Goal: Transaction & Acquisition: Purchase product/service

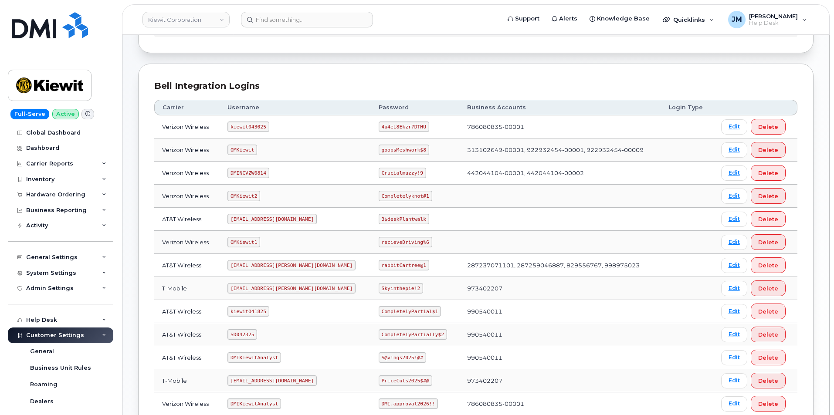
scroll to position [87, 0]
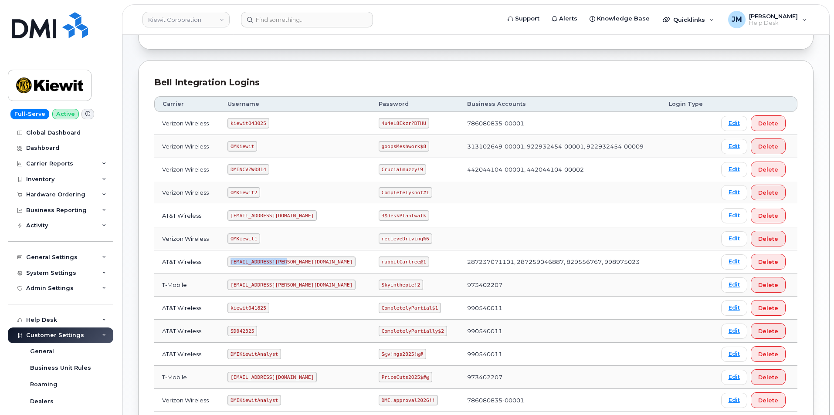
drag, startPoint x: 287, startPoint y: 261, endPoint x: 234, endPoint y: 262, distance: 53.6
click at [234, 262] on code "ms-kiewit@dminc.com" at bounding box center [291, 262] width 128 height 10
copy code "ms-kiewit@dminc.com"
drag, startPoint x: 395, startPoint y: 263, endPoint x: 353, endPoint y: 259, distance: 42.9
click at [379, 259] on code "rabbitCartree@1" at bounding box center [404, 262] width 51 height 10
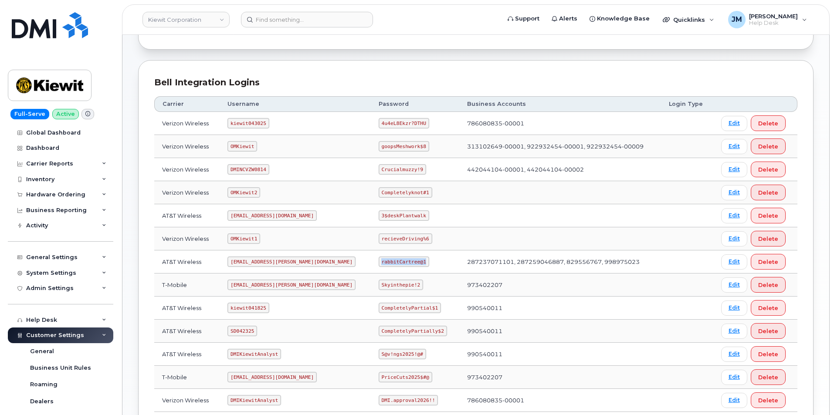
copy code "rabbitCartree@1"
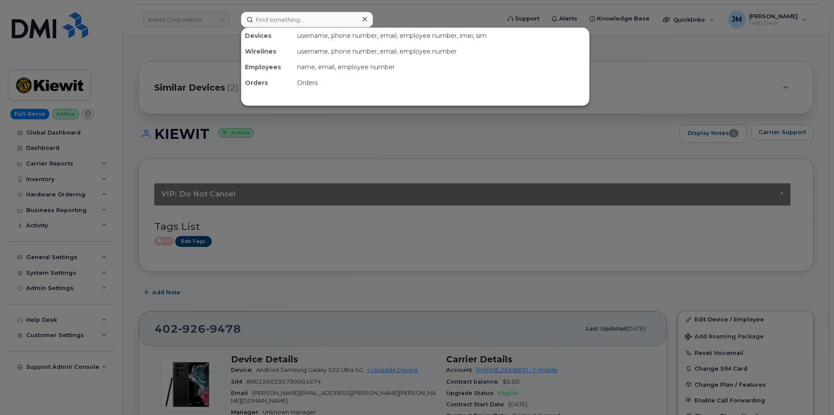
scroll to position [479, 0]
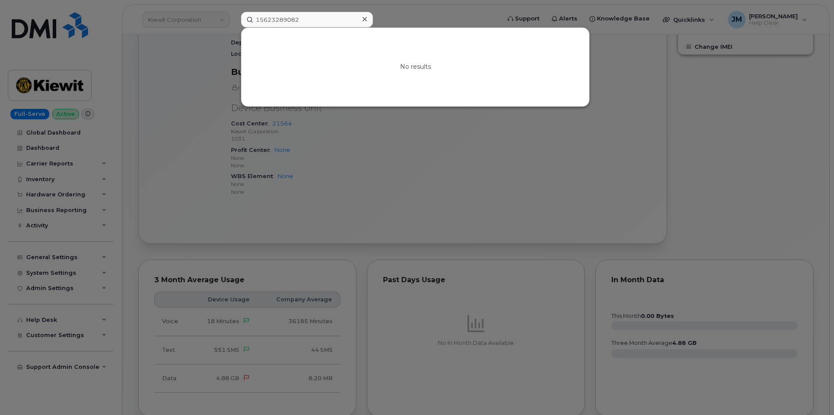
drag, startPoint x: 301, startPoint y: 19, endPoint x: 260, endPoint y: 19, distance: 40.5
click at [260, 19] on input "15623289082" at bounding box center [307, 20] width 132 height 16
type input "1"
click at [283, 21] on input "5623289082" at bounding box center [307, 20] width 132 height 16
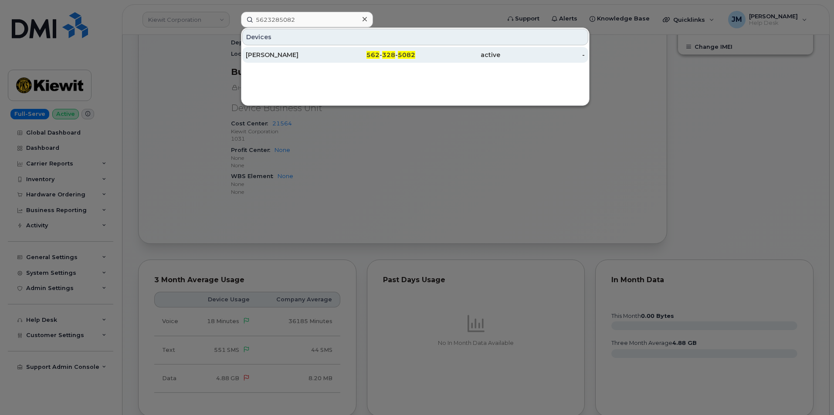
type input "5623285082"
click at [272, 54] on div "MICHEAL BRYANT" at bounding box center [288, 55] width 85 height 9
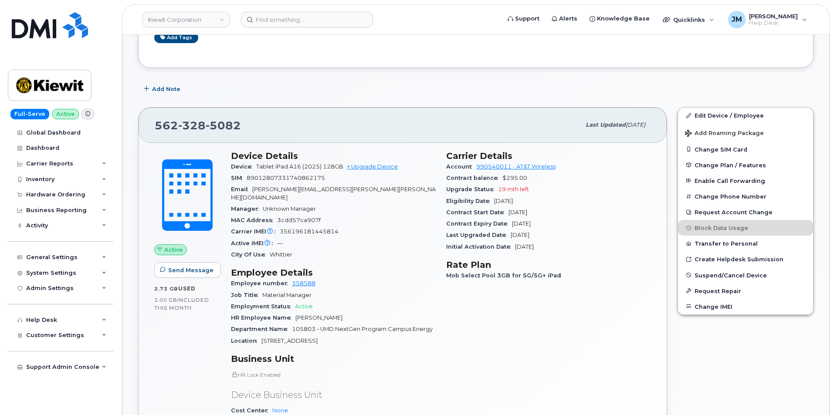
scroll to position [218, 0]
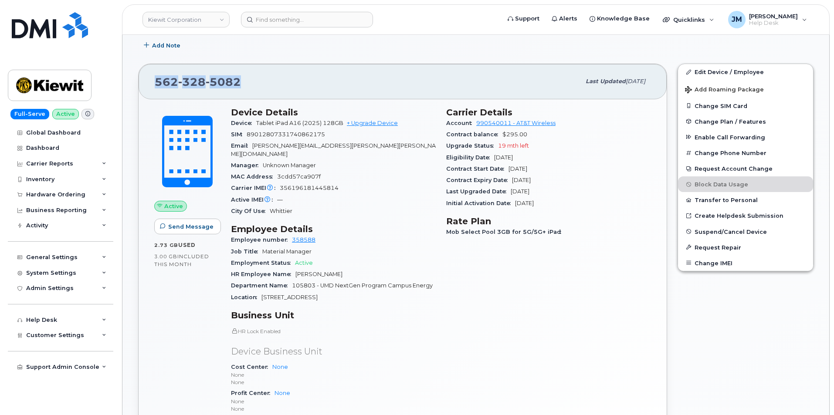
drag, startPoint x: 241, startPoint y: 81, endPoint x: 153, endPoint y: 82, distance: 88.0
click at [153, 82] on div "562 328 5082 Last updated Sep 10, 2025" at bounding box center [403, 81] width 528 height 35
copy span "562 328 5082"
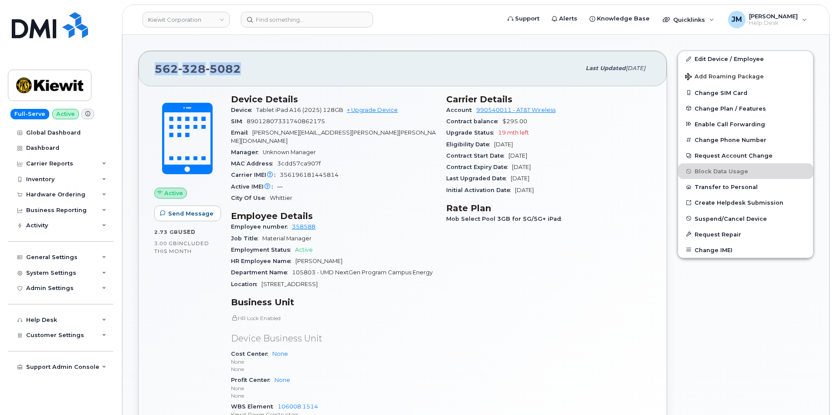
scroll to position [131, 0]
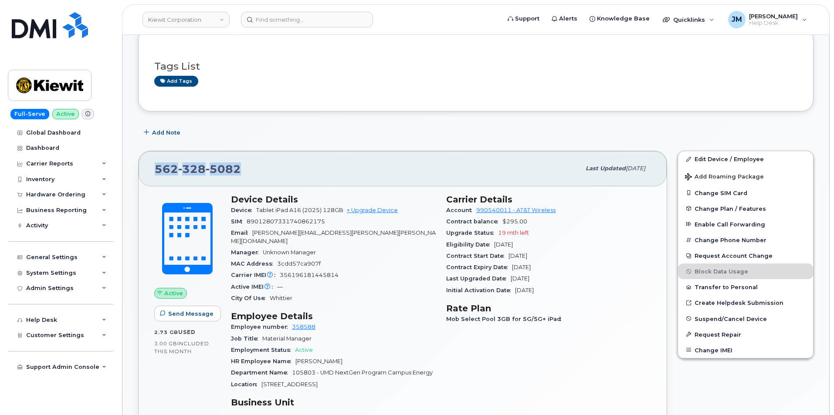
copy span "562 328 5082"
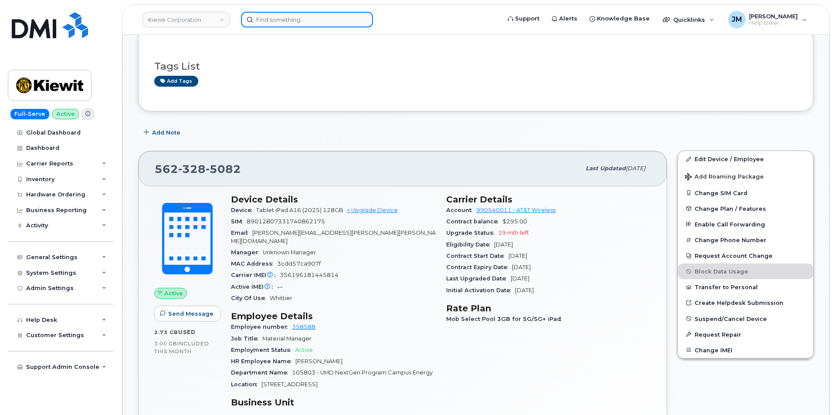
click at [282, 24] on input at bounding box center [307, 20] width 132 height 16
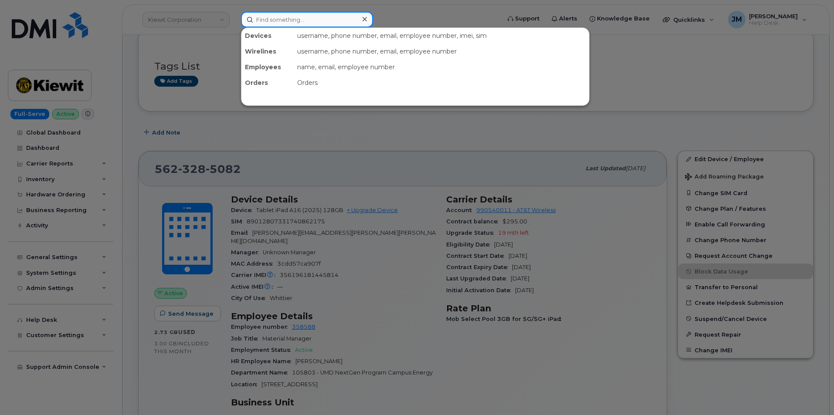
paste input "Phillip Michel"
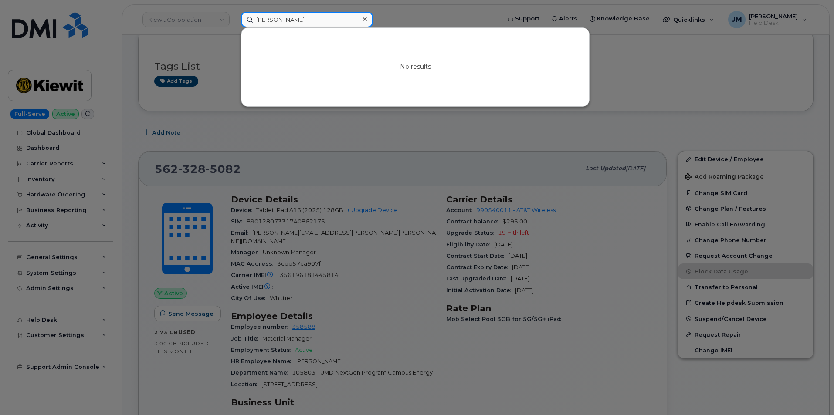
type input "[PERSON_NAME]"
click at [81, 148] on div at bounding box center [417, 207] width 834 height 415
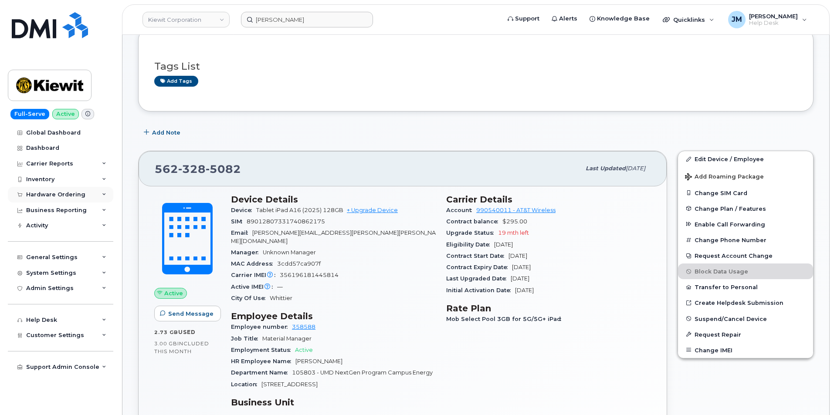
click at [56, 193] on div "Hardware Ordering" at bounding box center [55, 194] width 59 height 7
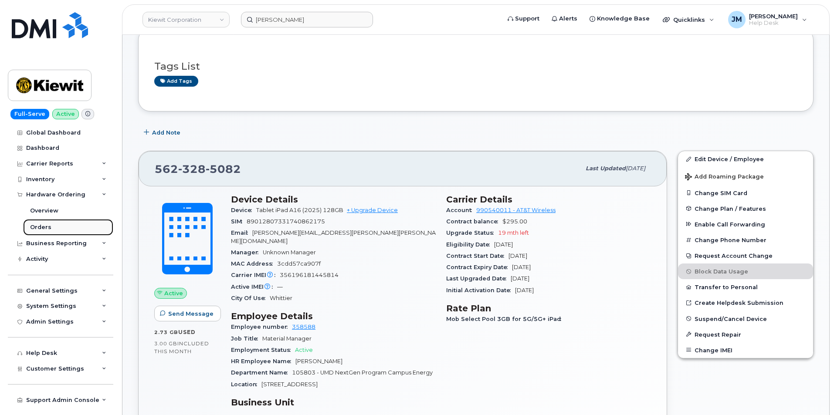
click at [44, 227] on div "Orders" at bounding box center [40, 228] width 21 height 8
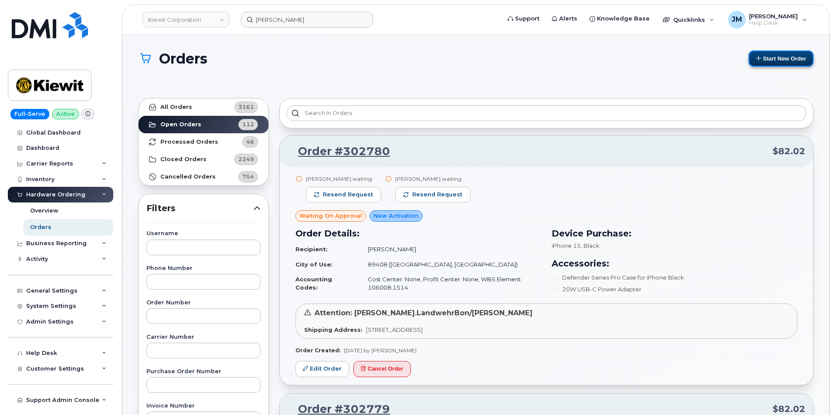
click at [785, 58] on button "Start New Order" at bounding box center [781, 59] width 65 height 16
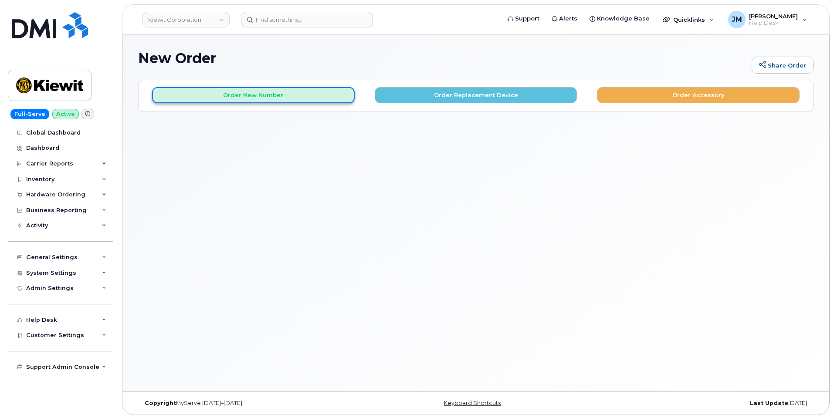
click at [268, 94] on button "Order New Number" at bounding box center [253, 95] width 203 height 16
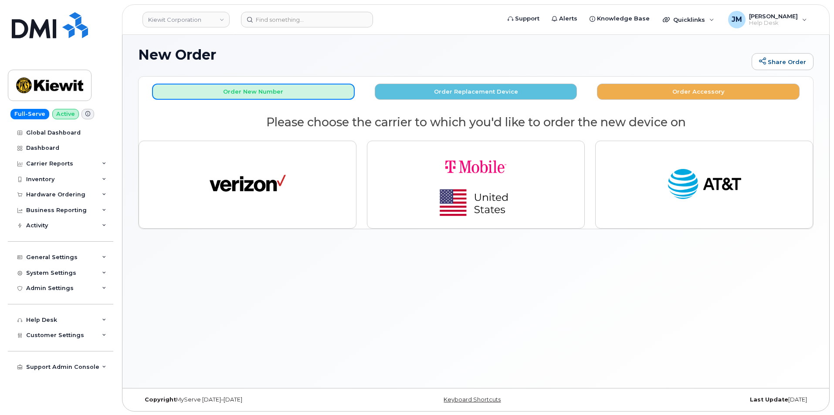
scroll to position [4, 0]
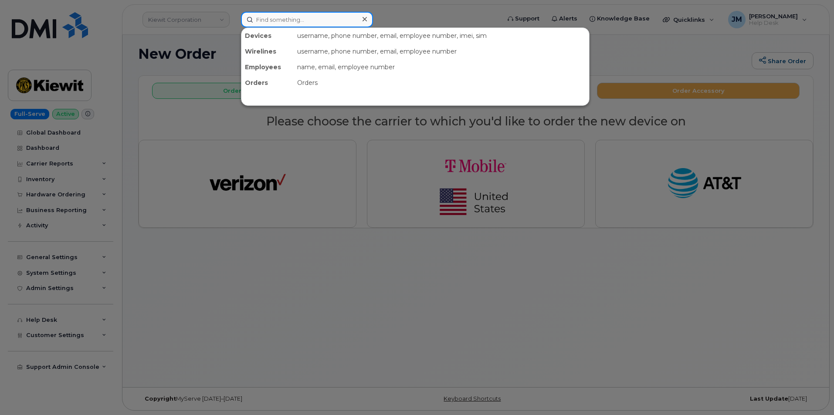
click at [277, 18] on input at bounding box center [307, 20] width 132 height 16
paste input "Phillip Michel"
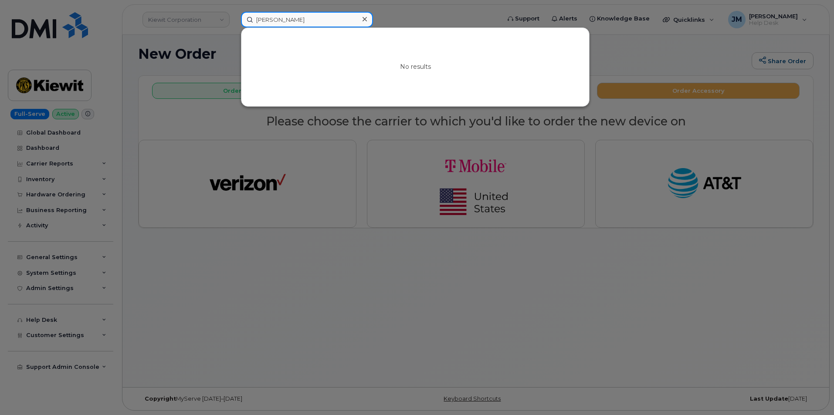
click at [291, 20] on input "Phillip Michel" at bounding box center [307, 20] width 132 height 16
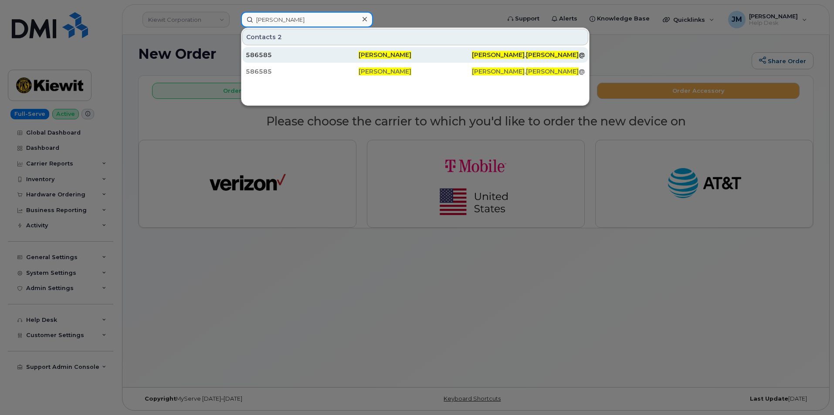
type input "Phillip Michl"
click at [387, 53] on span "Phillip Michl" at bounding box center [385, 55] width 53 height 8
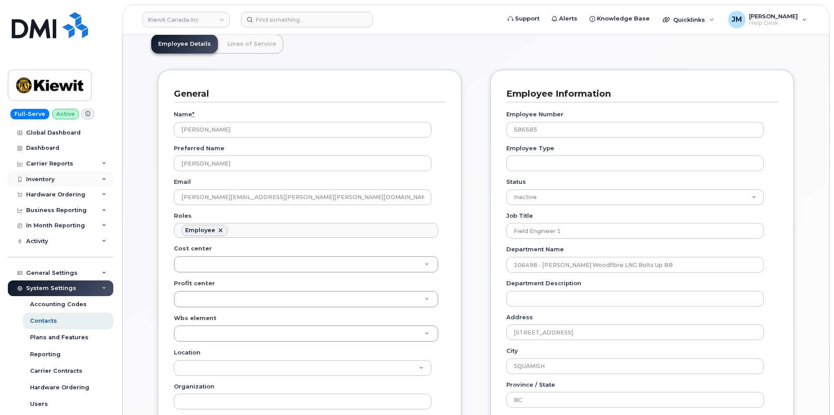
scroll to position [44, 0]
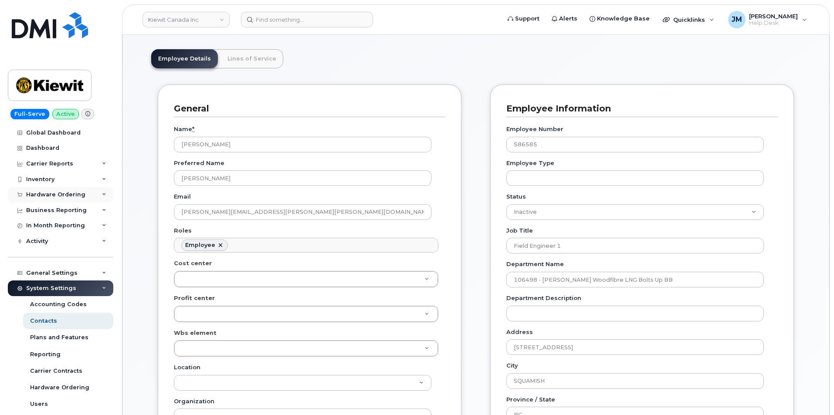
click at [47, 192] on div "Hardware Ordering" at bounding box center [55, 194] width 59 height 7
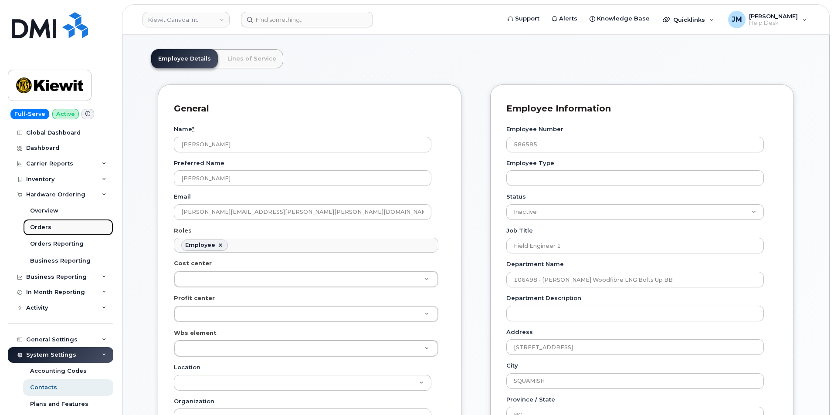
click at [45, 227] on div "Orders" at bounding box center [40, 228] width 21 height 8
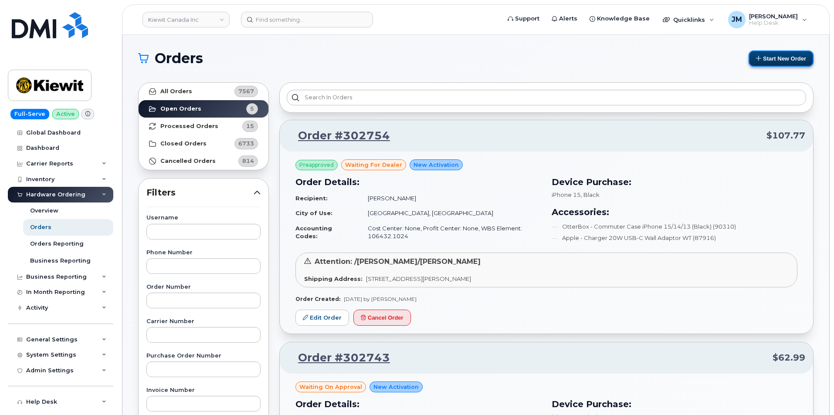
click at [770, 58] on button "Start New Order" at bounding box center [781, 59] width 65 height 16
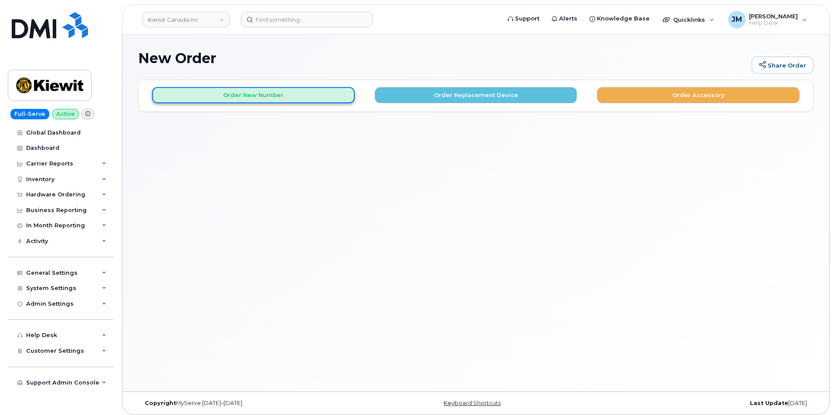
click at [255, 95] on button "Order New Number" at bounding box center [253, 95] width 203 height 16
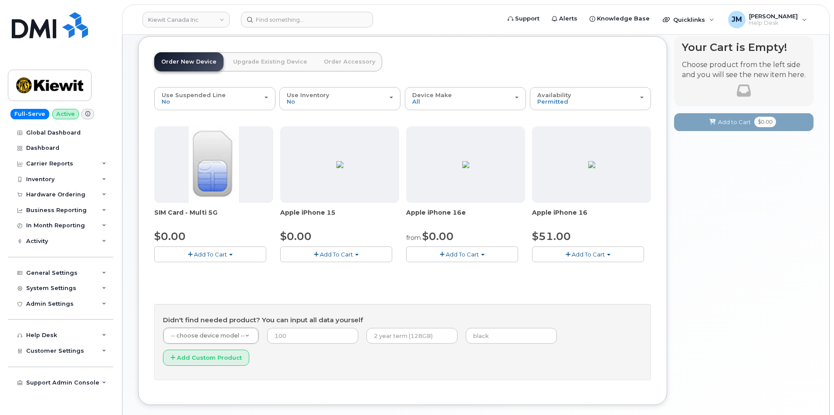
scroll to position [68, 0]
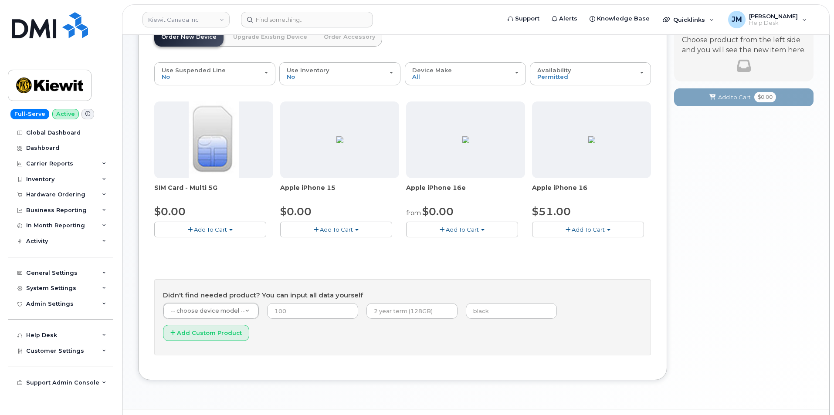
click at [592, 230] on span "Add To Cart" at bounding box center [588, 229] width 33 height 7
click at [587, 257] on link "$51.00 - 3-year activation (128GB model)" at bounding box center [602, 256] width 136 height 11
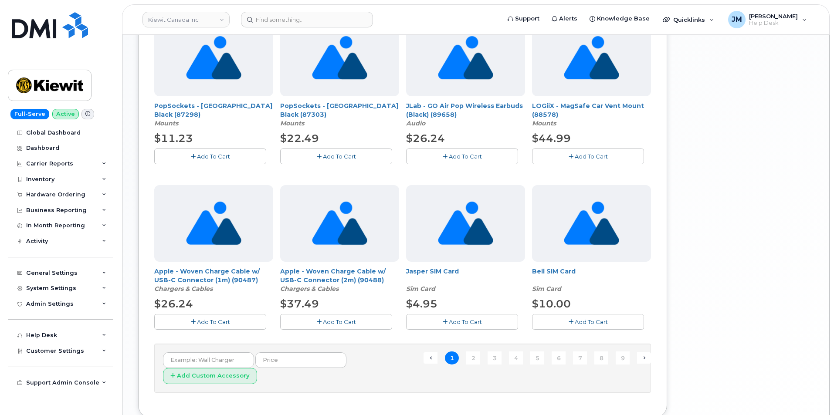
scroll to position [552, 0]
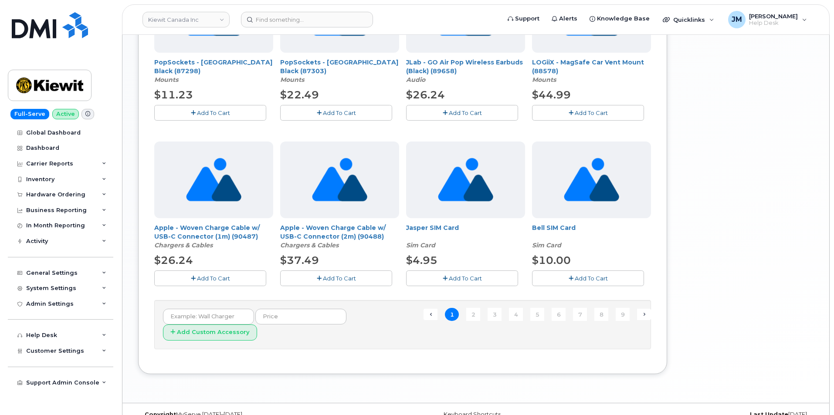
click at [576, 275] on span "Add To Cart" at bounding box center [591, 278] width 33 height 7
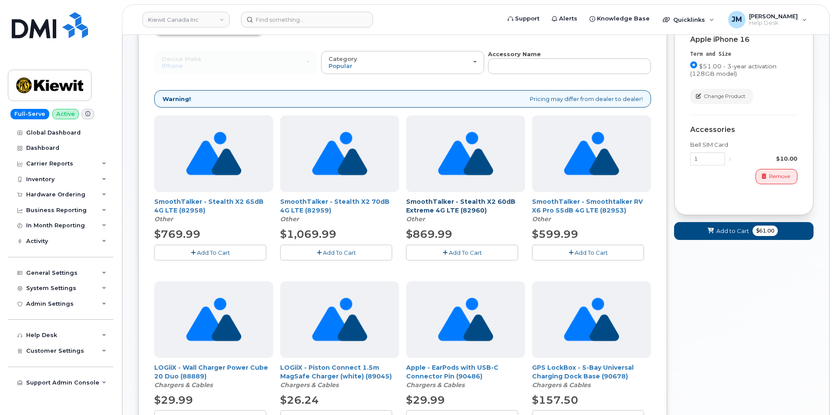
scroll to position [0, 0]
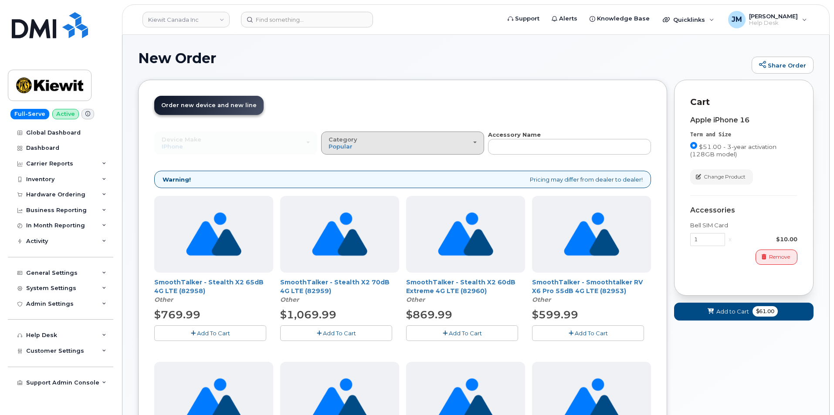
click at [475, 143] on div "Category Popular" at bounding box center [403, 143] width 148 height 14
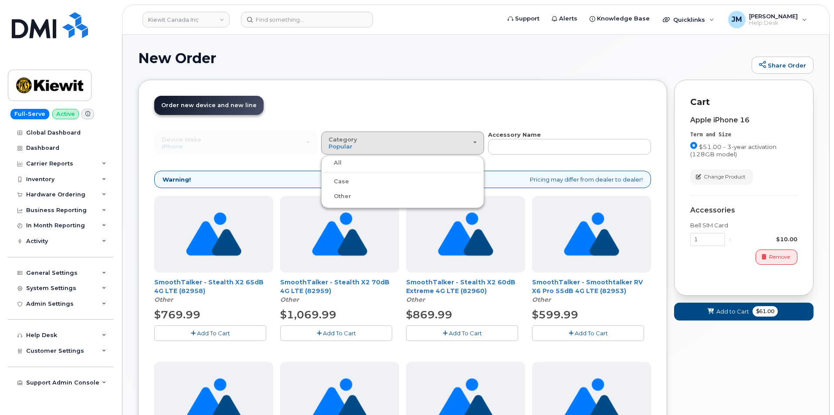
click at [341, 181] on label "Case" at bounding box center [336, 181] width 26 height 10
click at [0, 0] on input "Case" at bounding box center [0, 0] width 0 height 0
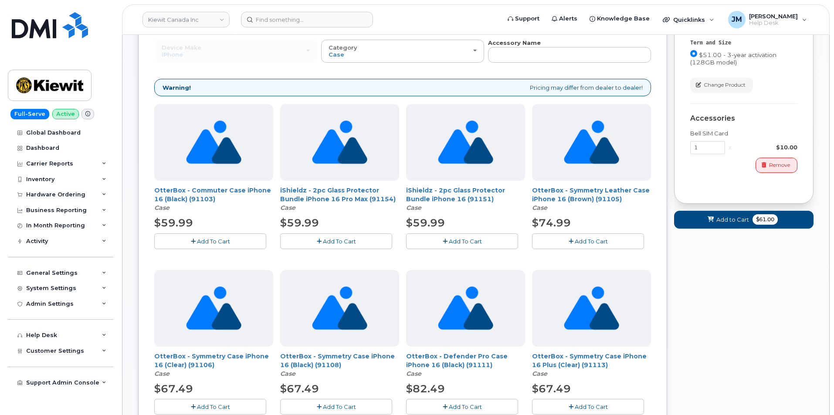
scroll to position [92, 0]
click at [743, 217] on span "Add to Cart" at bounding box center [732, 220] width 33 height 8
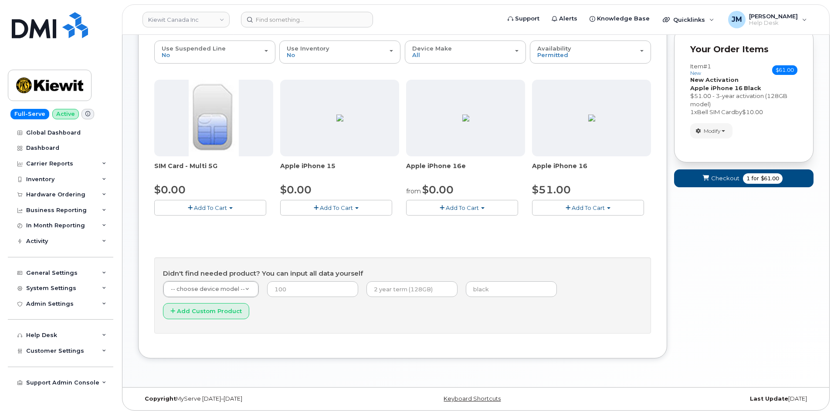
scroll to position [68, 0]
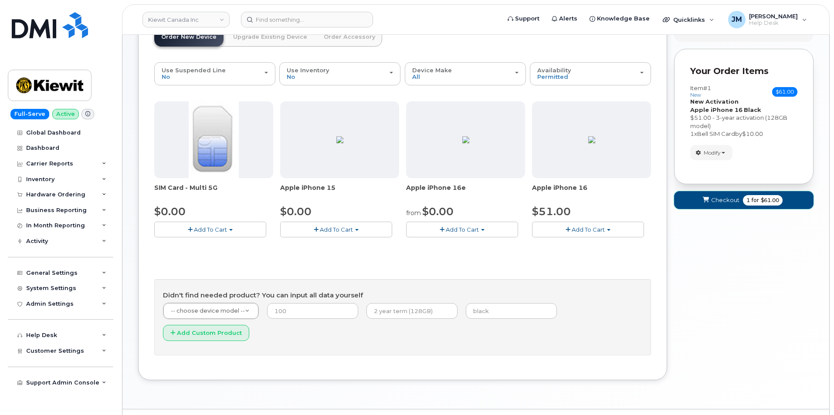
click at [718, 201] on span "Checkout" at bounding box center [725, 200] width 28 height 8
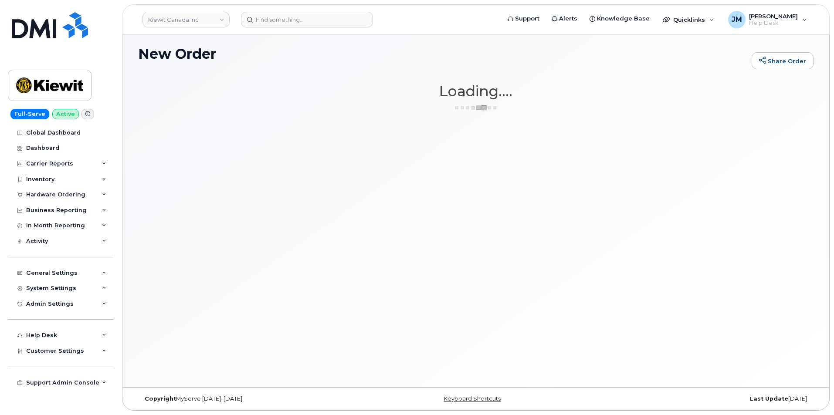
scroll to position [4, 0]
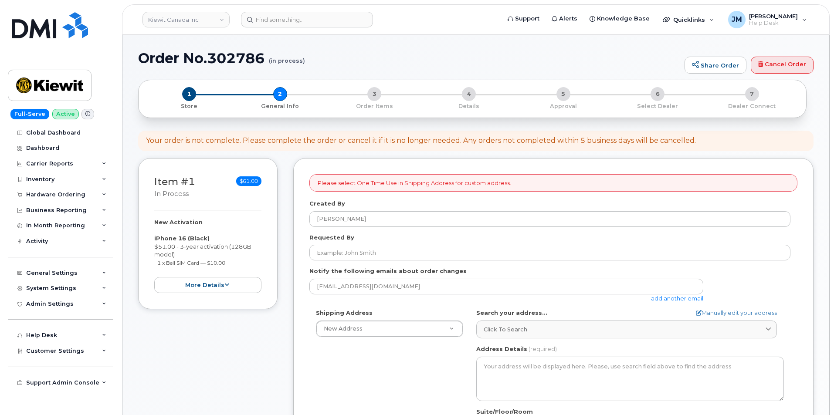
select select
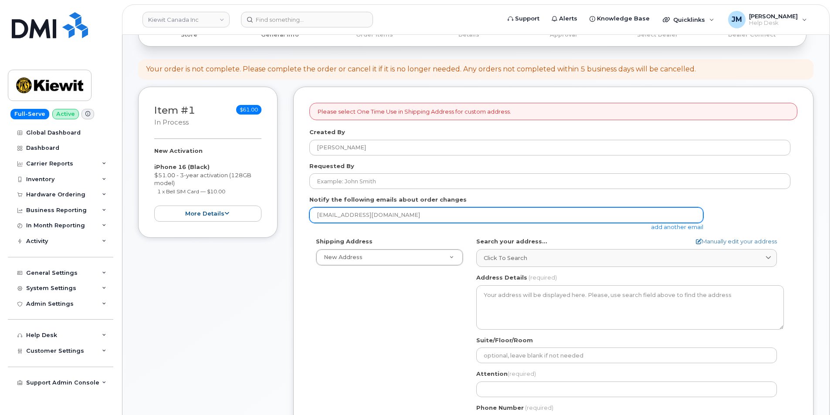
scroll to position [87, 0]
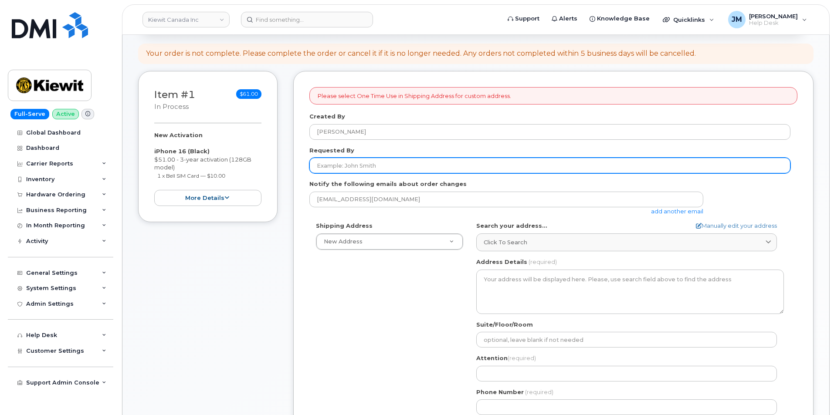
paste input "Phillip Michel"
click at [352, 166] on input "Phillip Michel" at bounding box center [549, 166] width 481 height 16
click at [319, 166] on input "Phillip Michl" at bounding box center [549, 166] width 481 height 16
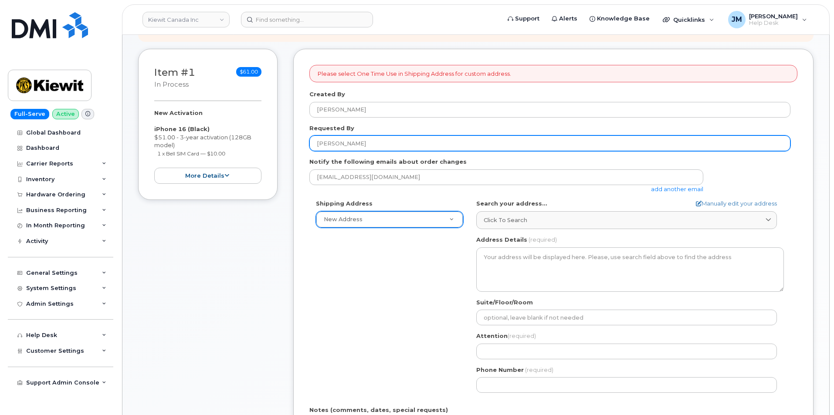
scroll to position [131, 0]
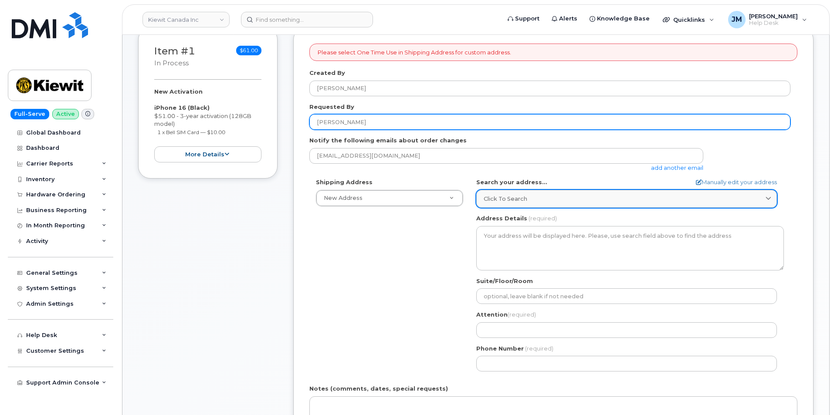
type input "Phillip Michl"
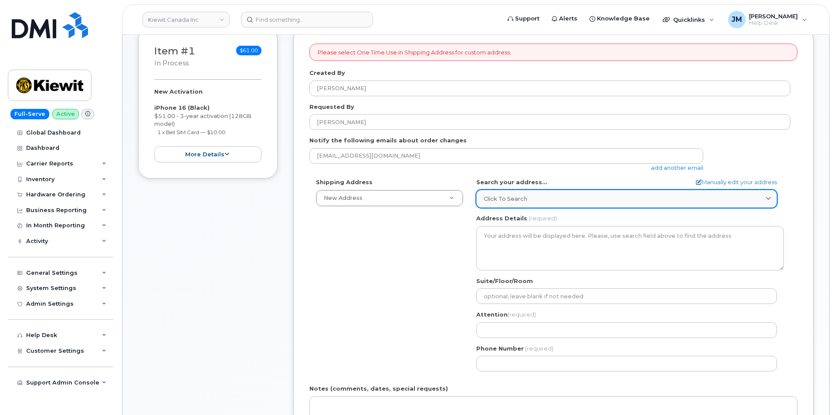
click at [656, 197] on div "Click to search" at bounding box center [627, 199] width 286 height 8
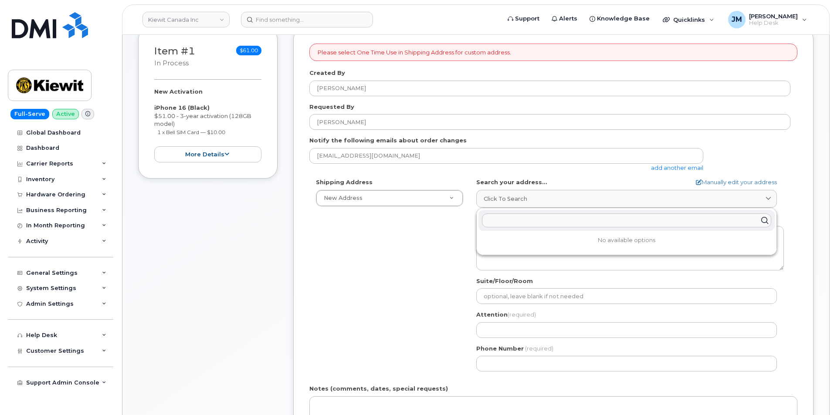
click at [520, 217] on input "text" at bounding box center [626, 221] width 289 height 14
type input "3336 W 10t"
click at [594, 239] on div "3336 10th Ave W Vancouver BC V6R 2E6" at bounding box center [627, 241] width 296 height 14
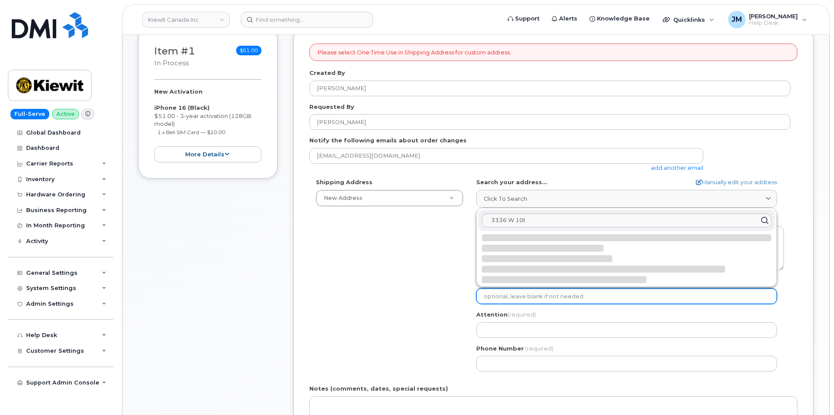
select select
type textarea "3336 10th Ave W VANCOUVER BC V6R 2E6 CANADA"
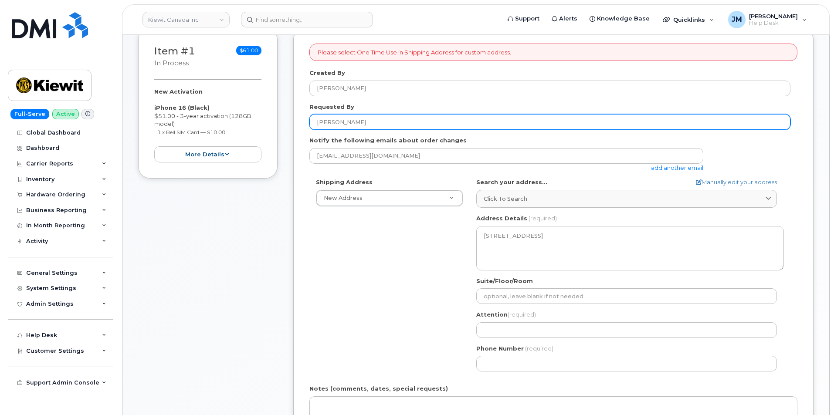
drag, startPoint x: 359, startPoint y: 122, endPoint x: 285, endPoint y: 123, distance: 74.1
click at [285, 123] on div "Item #1 in process $61.00 New Activation iPhone 16 (Black) $51.00 - 3-year acti…" at bounding box center [475, 275] width 675 height 496
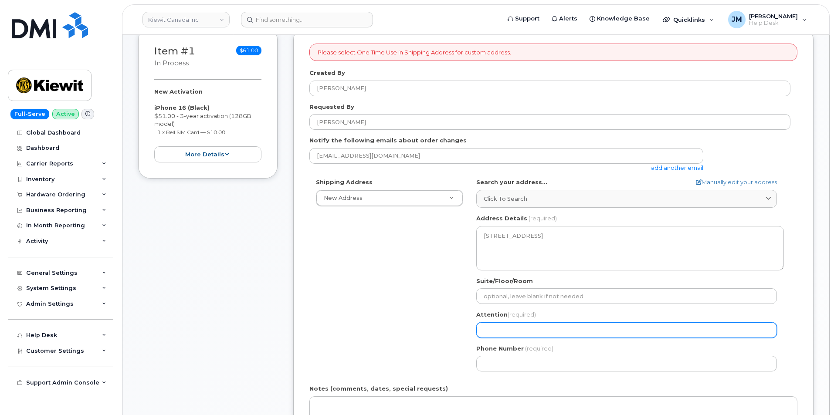
click at [505, 329] on input "Attention (required)" at bounding box center [626, 330] width 301 height 16
paste input "Phillip Michl"
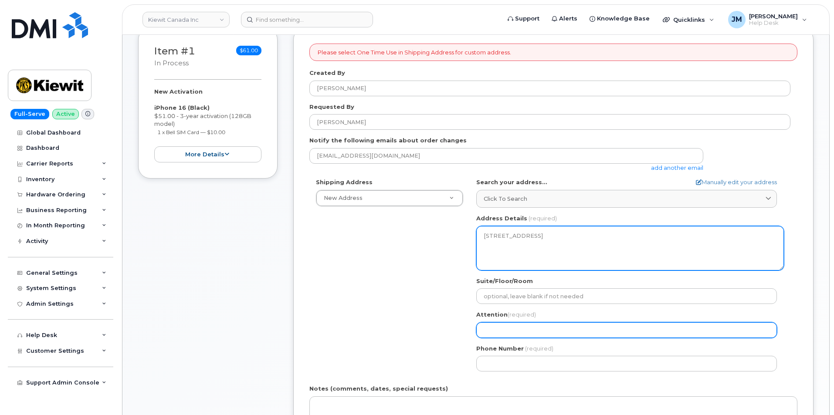
select select
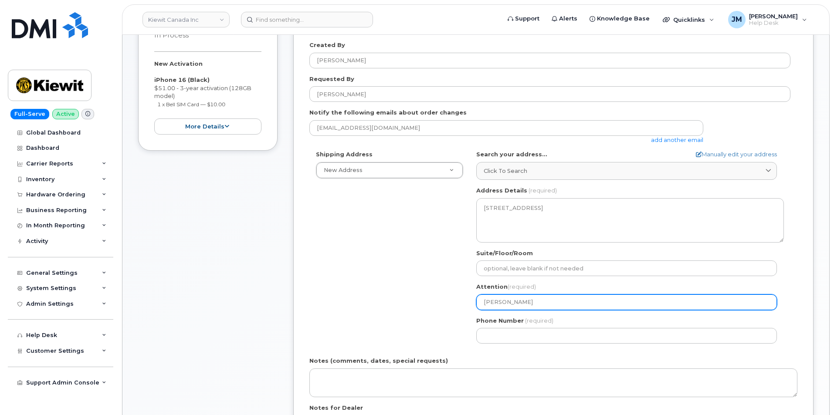
scroll to position [174, 0]
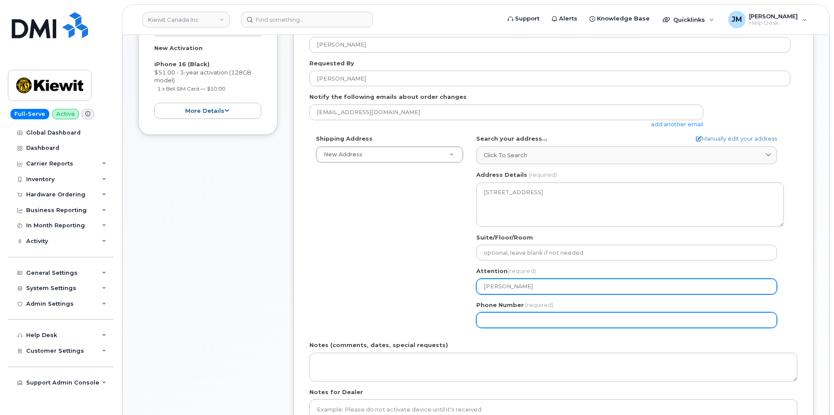
type input "Phillip Michl"
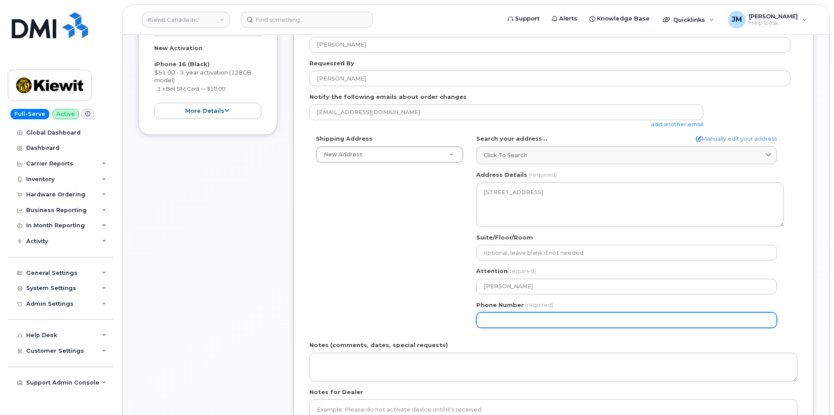
click at [492, 313] on input "Phone Number" at bounding box center [626, 320] width 301 height 16
paste input "2505757367"
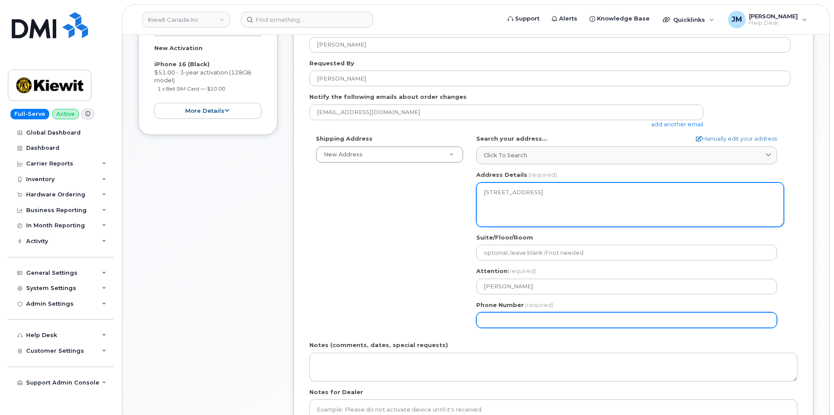
select select
type input "2505757367"
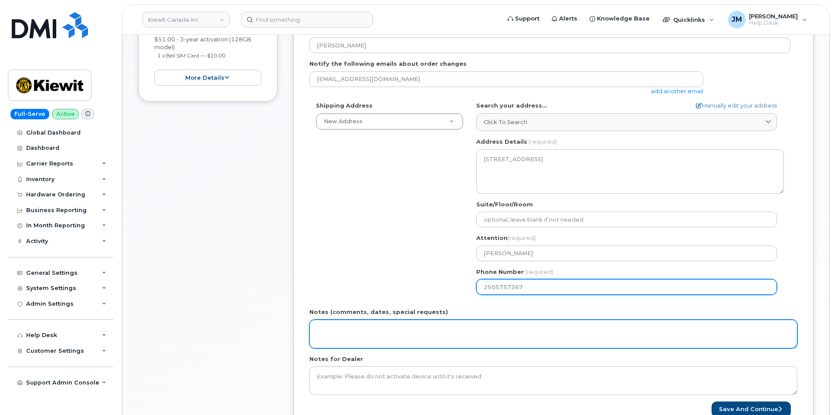
select select
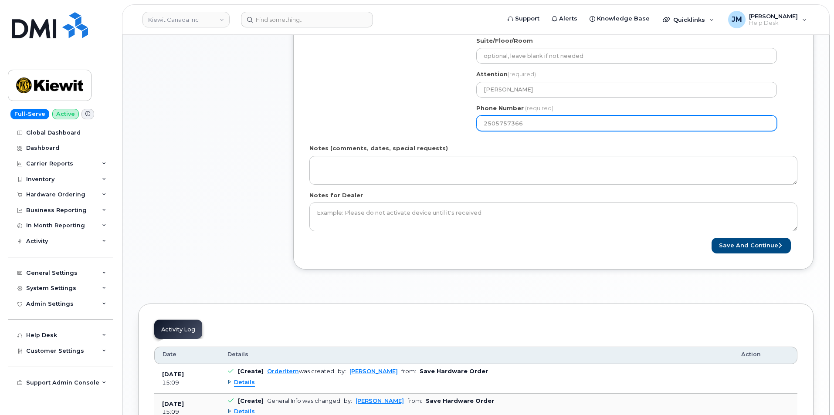
scroll to position [392, 0]
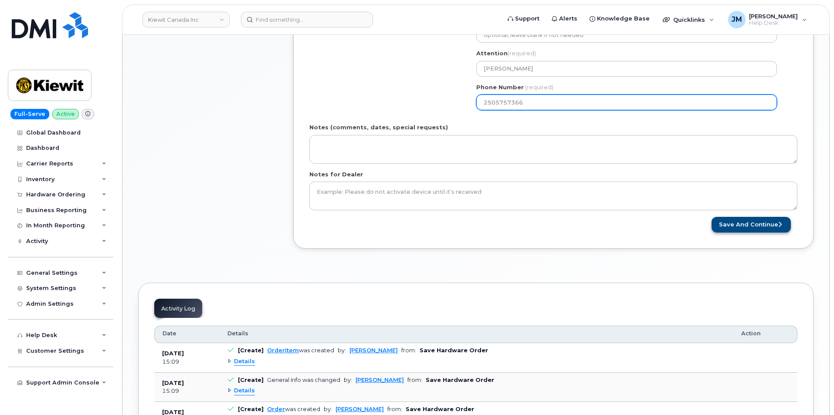
type input "2505757366"
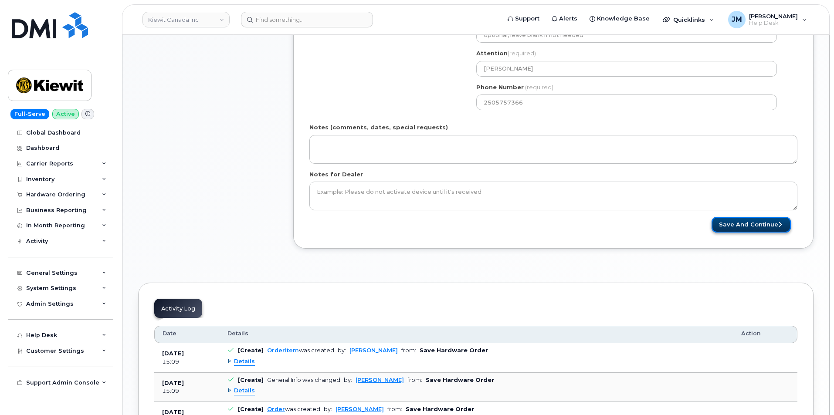
click at [757, 226] on button "Save and Continue" at bounding box center [751, 225] width 79 height 16
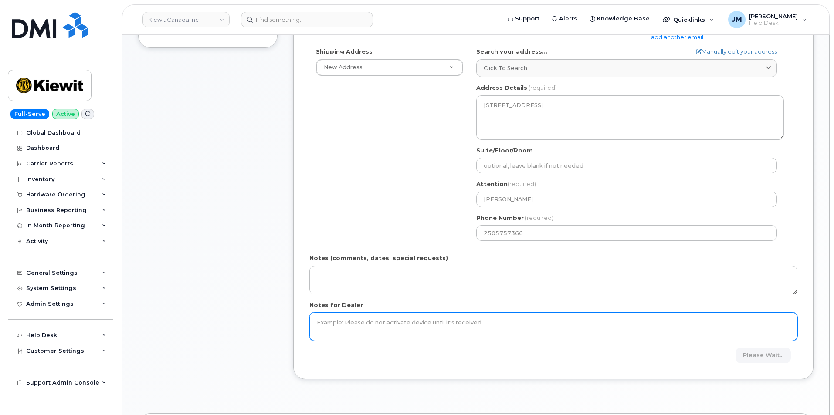
scroll to position [131, 0]
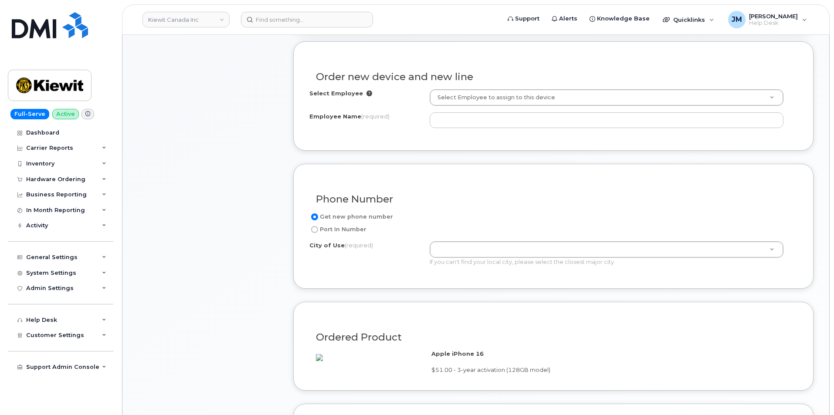
scroll to position [305, 0]
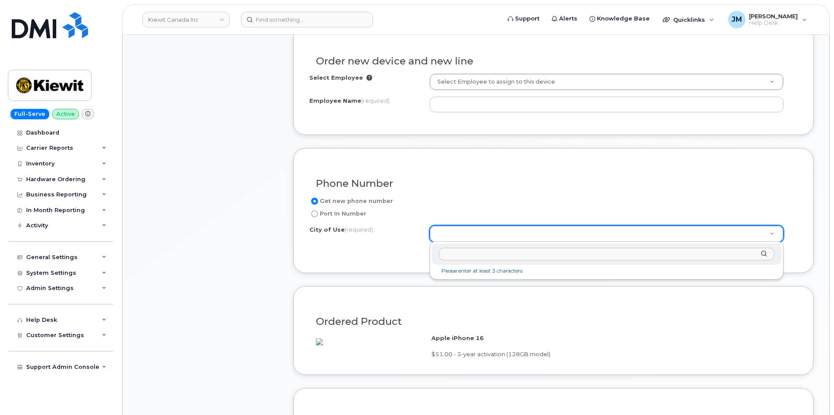
click at [461, 257] on input "text" at bounding box center [607, 254] width 336 height 13
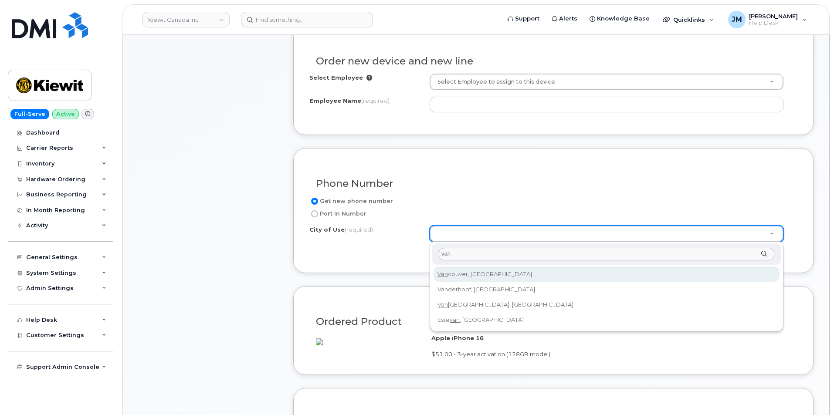
type input "van"
type input "964"
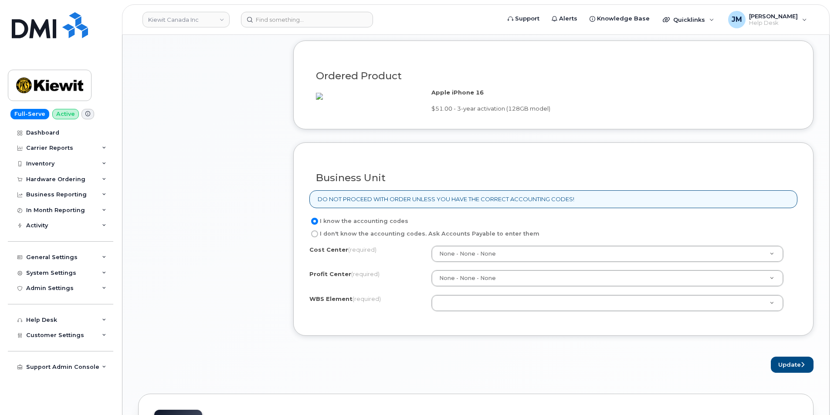
scroll to position [567, 0]
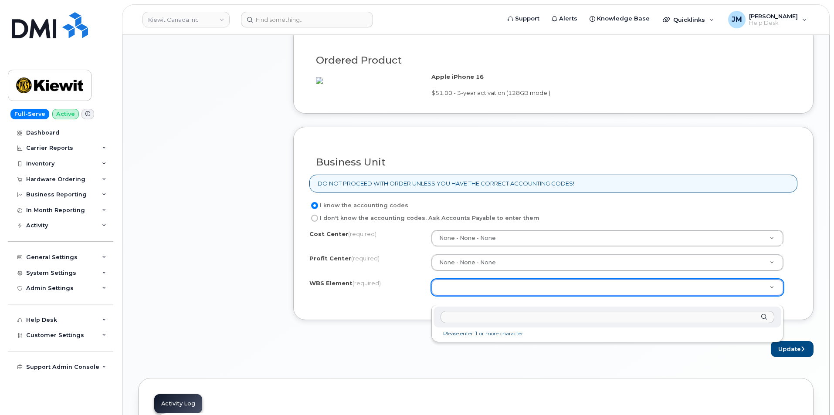
click at [452, 319] on input "text" at bounding box center [608, 317] width 334 height 13
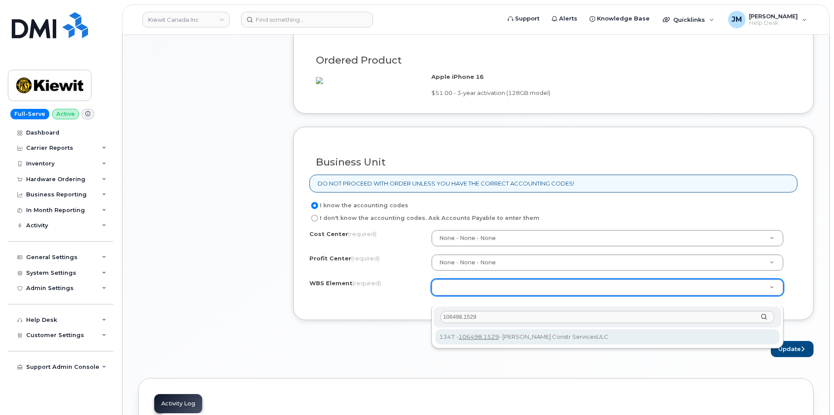
type input "106498.1529"
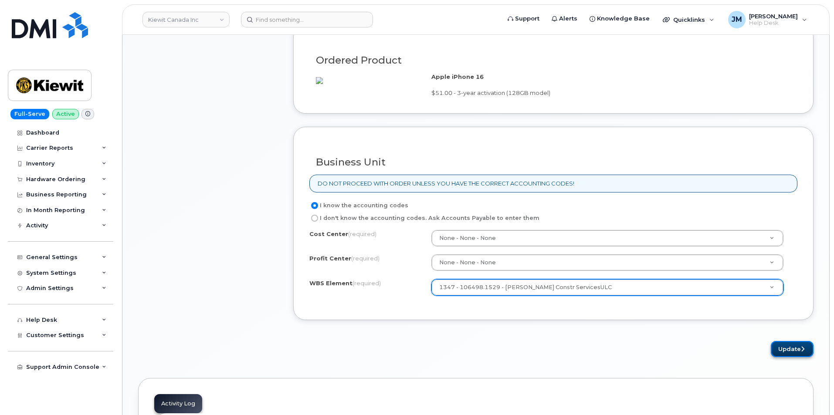
click at [793, 356] on button "Update" at bounding box center [792, 349] width 43 height 16
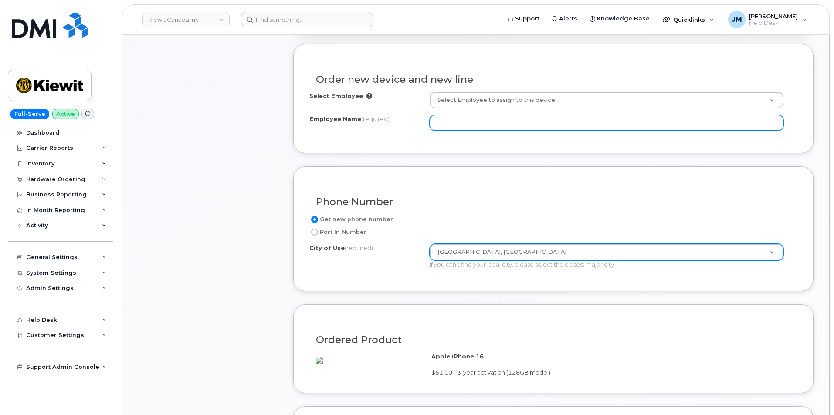
scroll to position [271, 0]
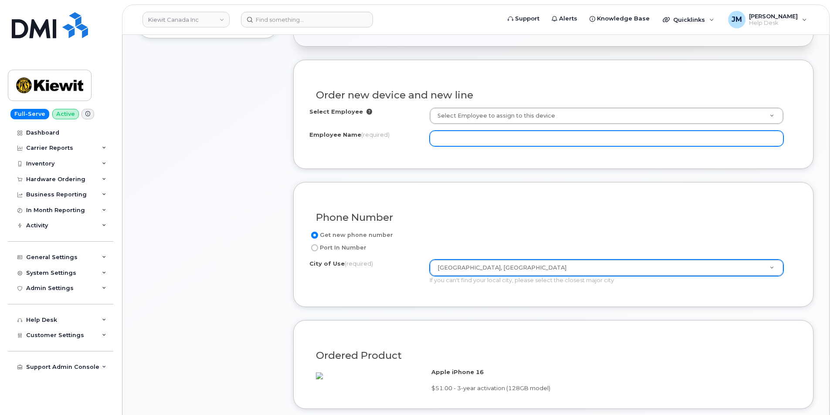
paste input "2505757367"
type input "2505757367"
drag, startPoint x: 475, startPoint y: 135, endPoint x: 401, endPoint y: 140, distance: 74.7
click at [401, 139] on div "Employee Name (required) 2505757367" at bounding box center [553, 139] width 488 height 16
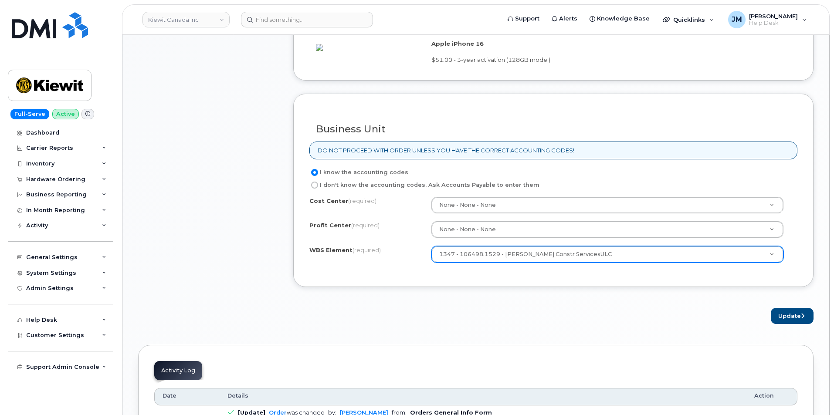
scroll to position [663, 0]
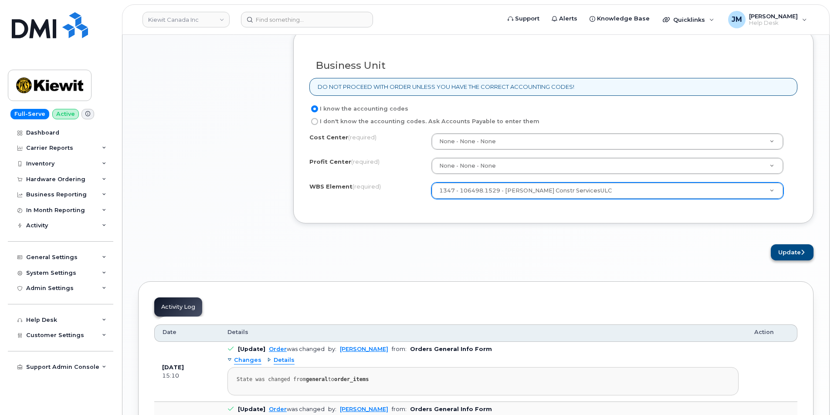
type input "[PERSON_NAME]"
click at [784, 261] on button "Update" at bounding box center [792, 252] width 43 height 16
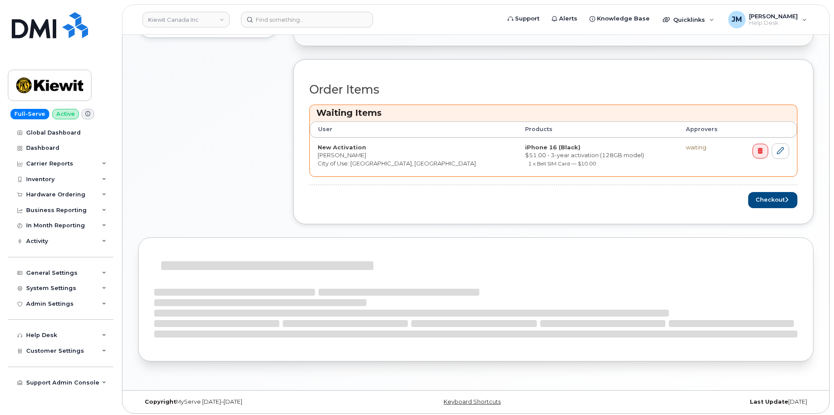
scroll to position [312, 0]
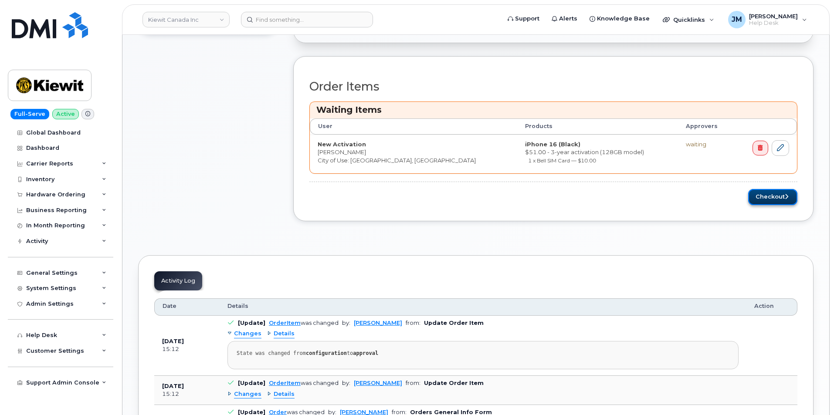
click at [769, 195] on button "Checkout" at bounding box center [772, 197] width 49 height 16
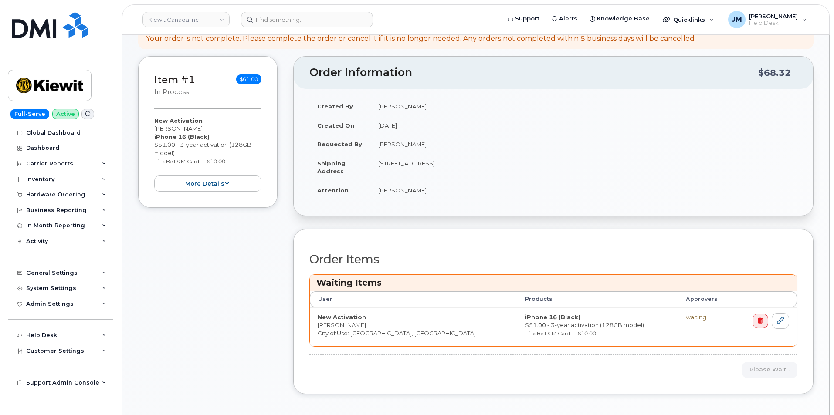
scroll to position [173, 0]
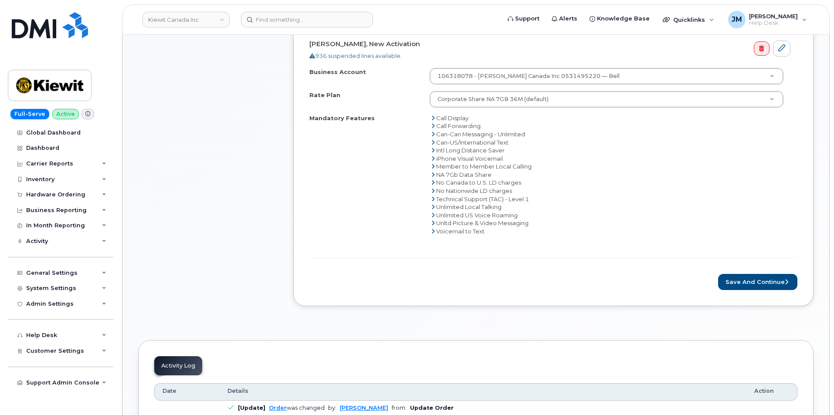
scroll to position [349, 0]
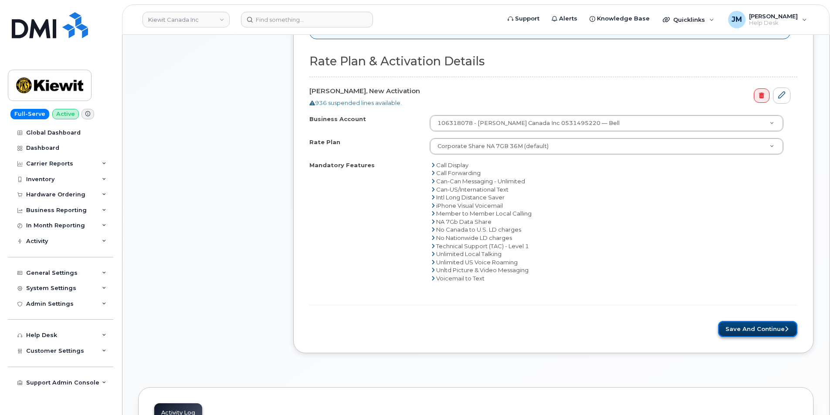
click at [736, 329] on button "Save and Continue" at bounding box center [757, 329] width 79 height 16
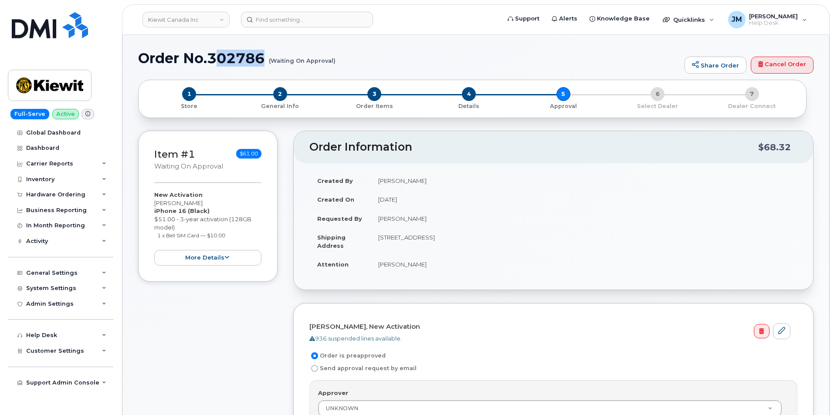
drag, startPoint x: 341, startPoint y: 60, endPoint x: 161, endPoint y: 56, distance: 180.0
click at [221, 62] on h1 "Order No.302786 (Waiting On Approval)" at bounding box center [409, 58] width 542 height 15
drag, startPoint x: 139, startPoint y: 58, endPoint x: 335, endPoint y: 59, distance: 195.2
click at [335, 59] on h1 "Order No.302786 (Waiting On Approval)" at bounding box center [409, 58] width 542 height 15
copy h1 "Order No.302786 (Waiting On Approval)"
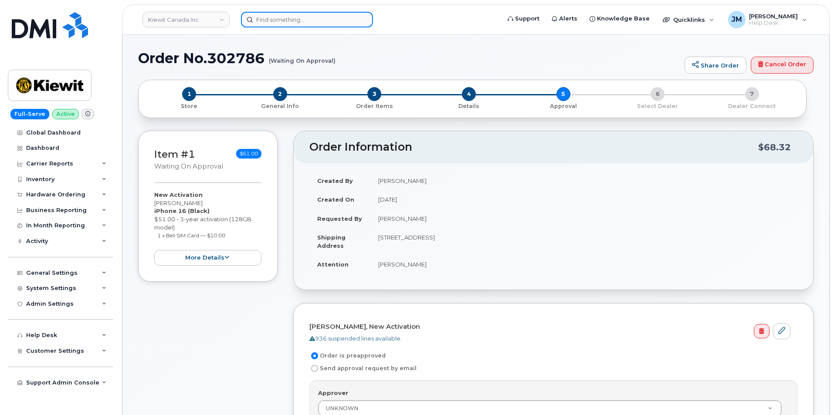
click at [260, 18] on input at bounding box center [307, 20] width 132 height 16
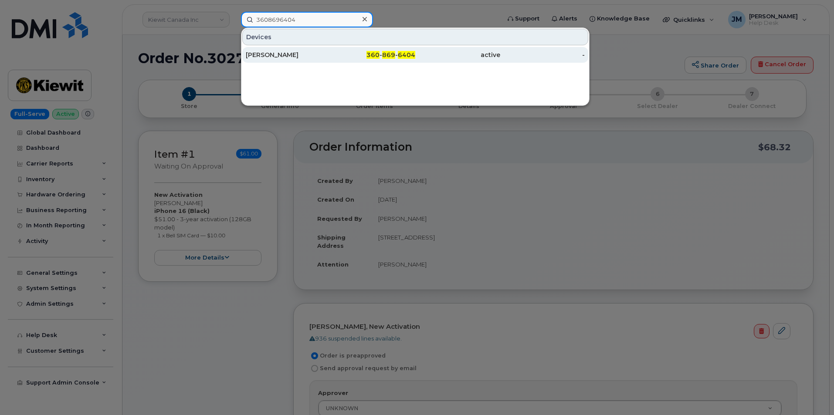
type input "3608696404"
click at [288, 54] on div "[PERSON_NAME]" at bounding box center [288, 55] width 85 height 9
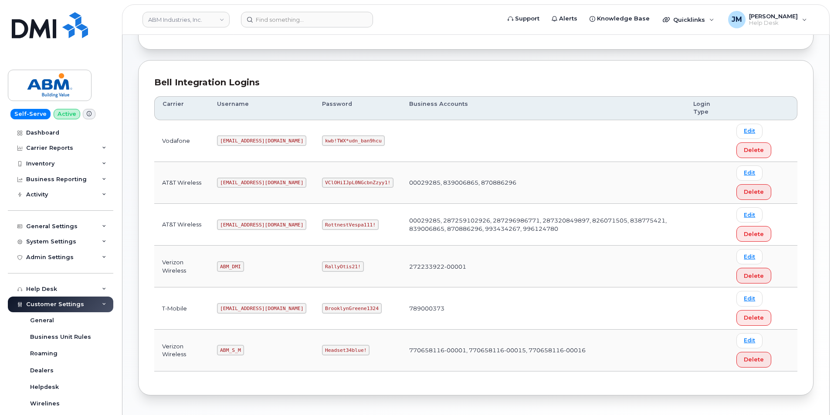
scroll to position [118, 0]
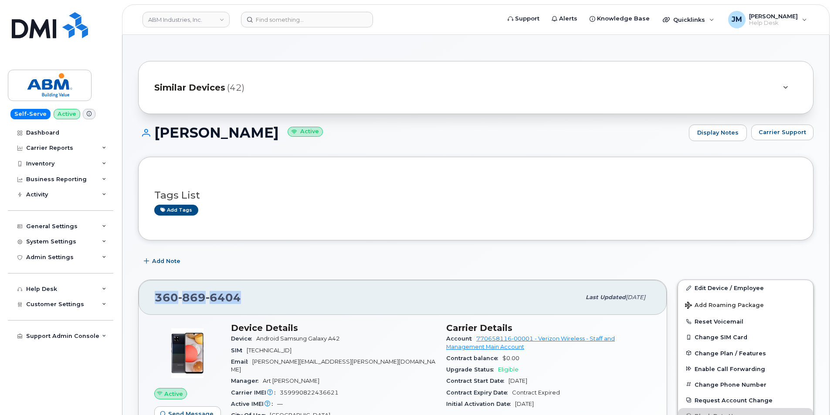
drag, startPoint x: 242, startPoint y: 302, endPoint x: 153, endPoint y: 305, distance: 88.6
click at [153, 305] on div "[PHONE_NUMBER] Last updated [DATE]" at bounding box center [403, 297] width 528 height 35
copy span "[PHONE_NUMBER]"
click at [785, 134] on span "Carrier Support" at bounding box center [783, 132] width 48 height 8
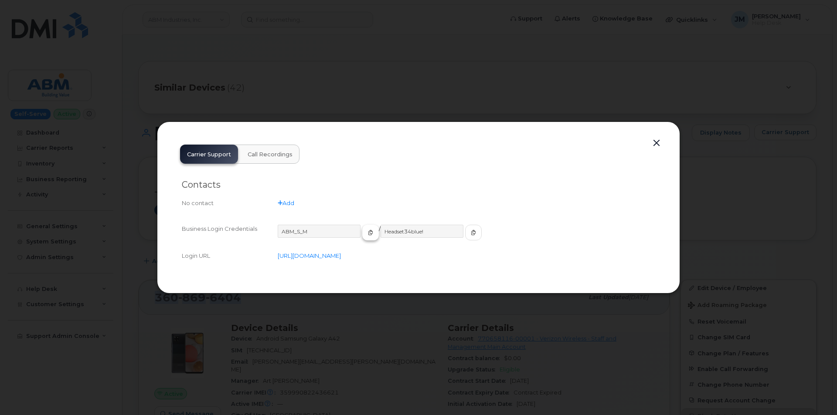
click at [368, 234] on icon "button" at bounding box center [370, 232] width 5 height 5
click at [471, 233] on icon "button" at bounding box center [473, 232] width 5 height 5
click at [657, 142] on button "button" at bounding box center [656, 143] width 13 height 12
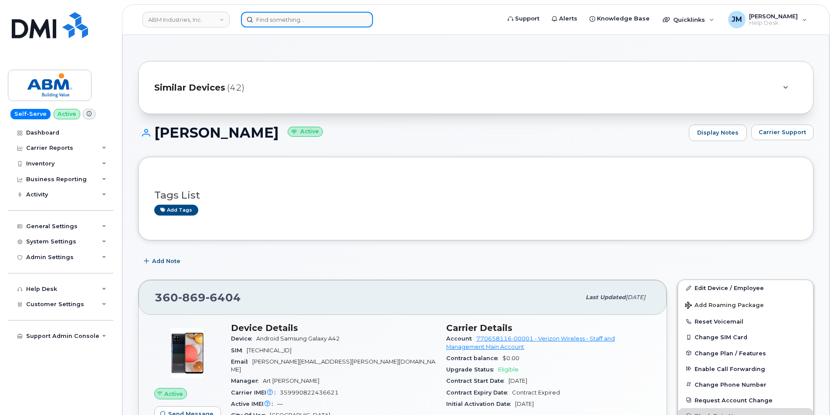
click at [286, 22] on input at bounding box center [307, 20] width 132 height 16
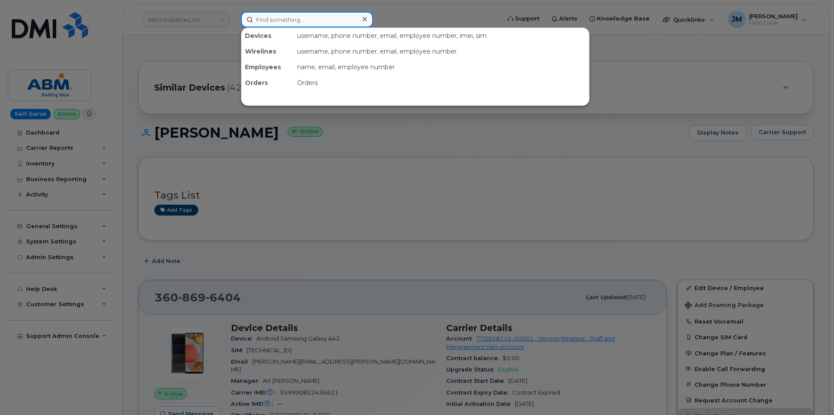
paste input "3312627466"
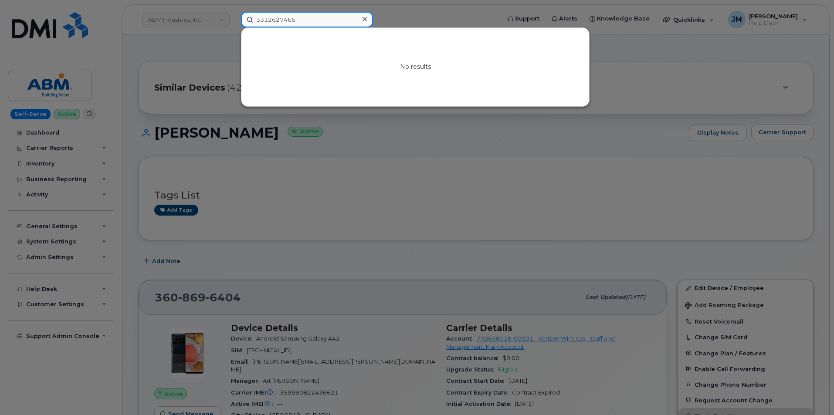
type input "3312627466"
